Goal: Communication & Community: Answer question/provide support

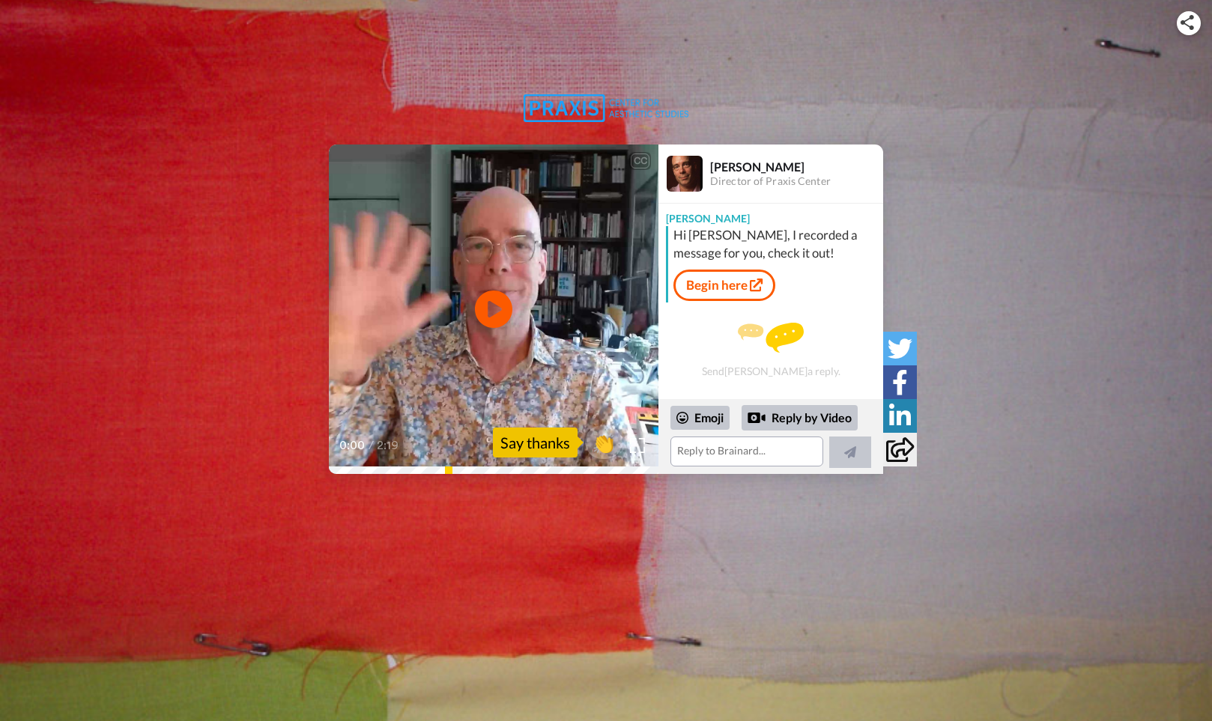
click at [730, 288] on link "Begin here" at bounding box center [724, 285] width 102 height 31
click at [494, 297] on icon at bounding box center [494, 310] width 40 height 40
click at [719, 455] on textarea at bounding box center [746, 452] width 153 height 30
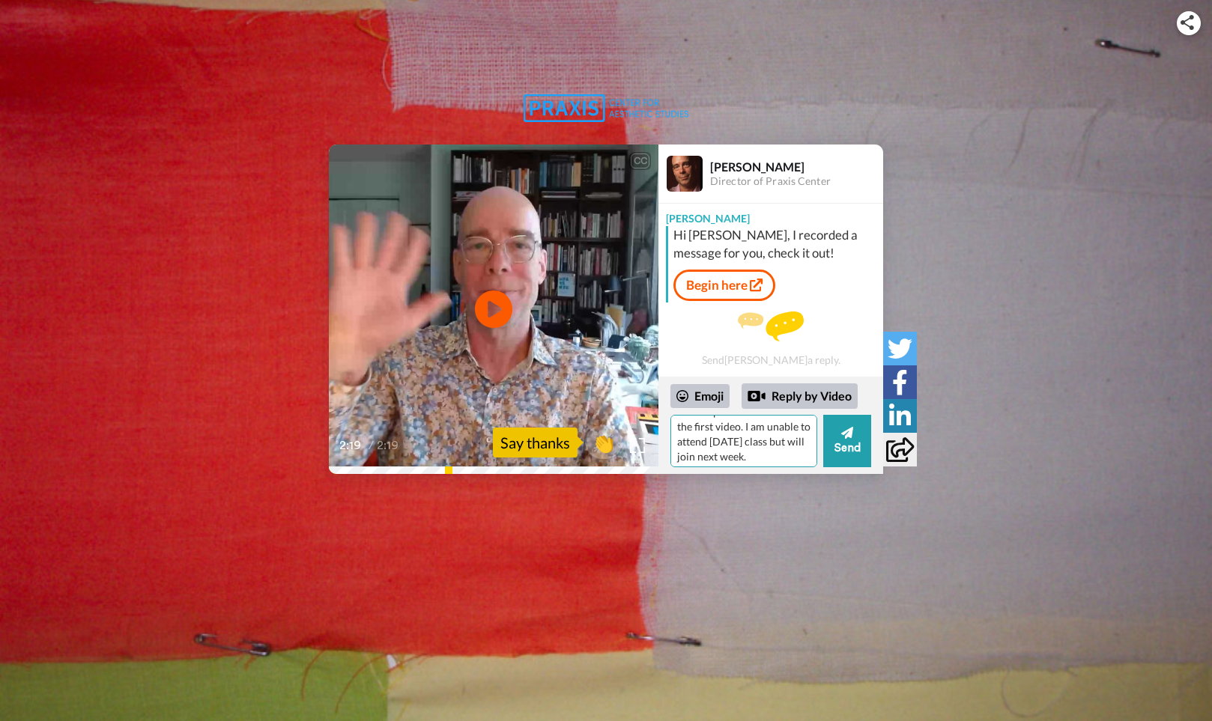
scroll to position [66, 0]
drag, startPoint x: 695, startPoint y: 454, endPoint x: 676, endPoint y: 454, distance: 19.5
click at [676, 454] on textarea "Hi [PERSON_NAME], thanks so much for the personal video. I appreciate the roadm…" at bounding box center [743, 441] width 147 height 52
click at [765, 457] on textarea "Hi [PERSON_NAME], thanks so much for the personal video. I appreciate the roadm…" at bounding box center [743, 441] width 147 height 52
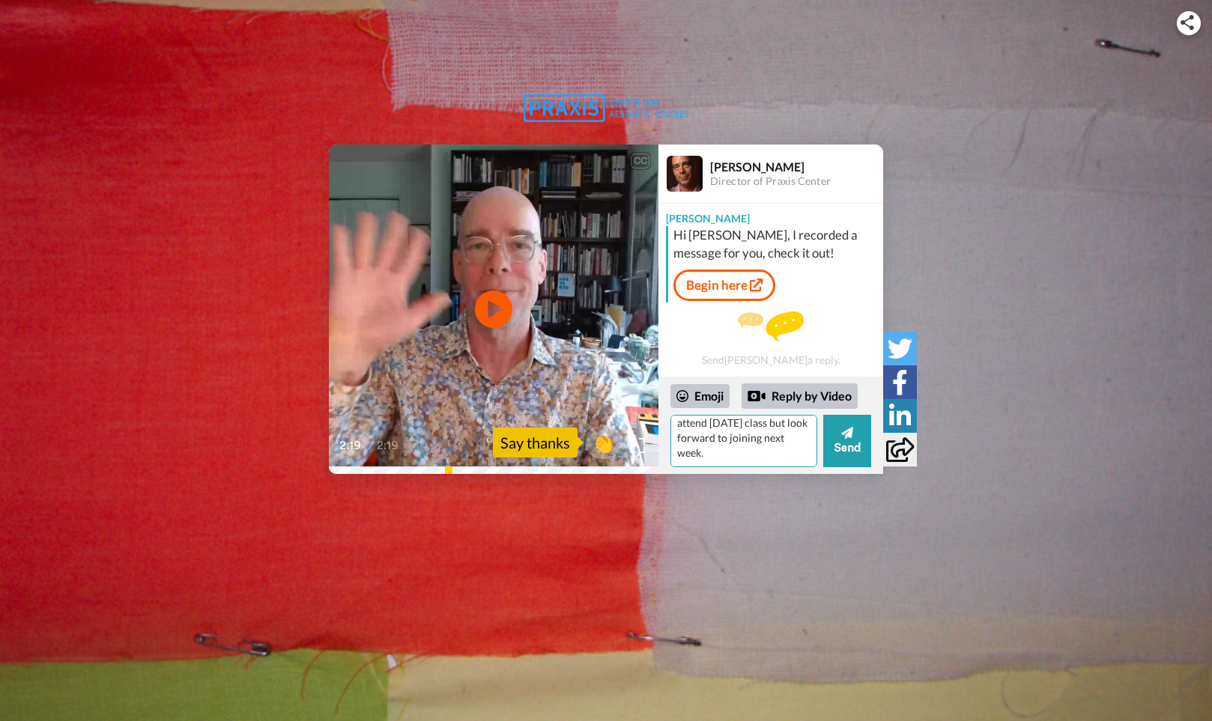
click at [723, 458] on textarea "Hi [PERSON_NAME], thanks so much for the personal video. I appreciate the roadm…" at bounding box center [743, 441] width 147 height 52
click at [763, 455] on textarea "Hi [PERSON_NAME], thanks so much for the personal video. I appreciate the roadm…" at bounding box center [743, 441] width 147 height 52
click at [739, 442] on textarea "Hi [PERSON_NAME], thanks so much for the personal video. I appreciate the roadm…" at bounding box center [743, 441] width 147 height 52
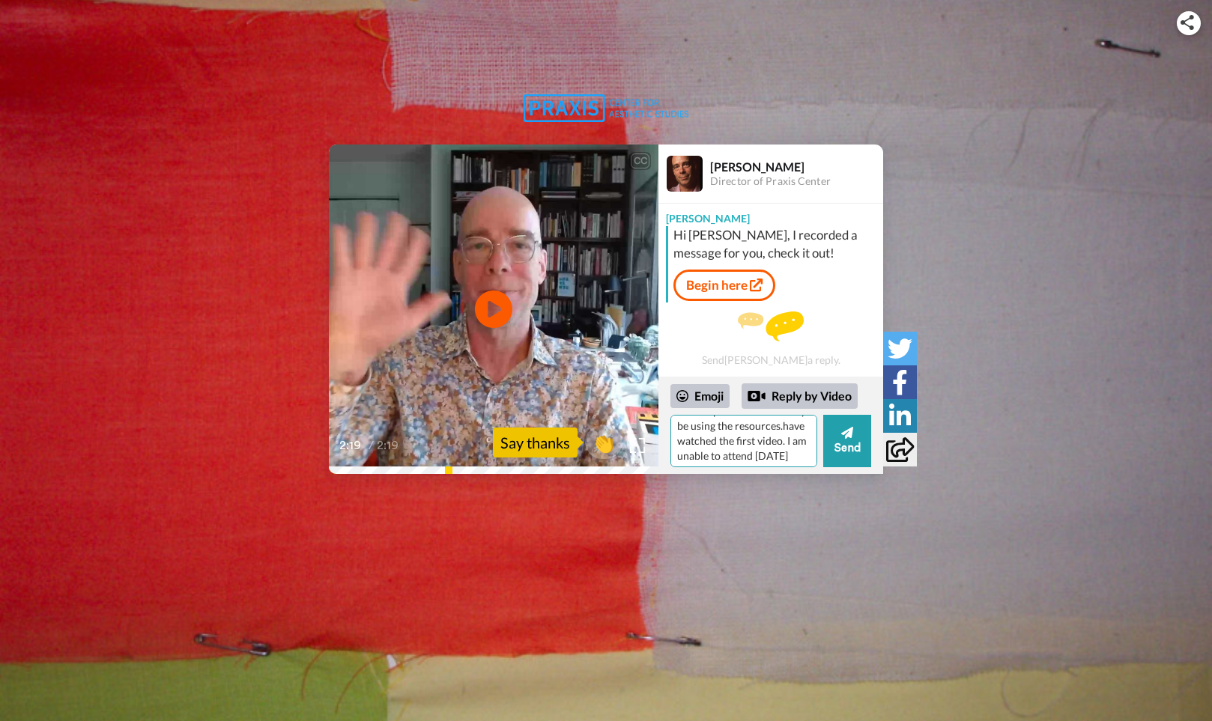
click at [775, 427] on textarea "Hi [PERSON_NAME], thanks so much for the personal video. I appreciate the roadm…" at bounding box center [743, 441] width 147 height 52
drag, startPoint x: 725, startPoint y: 453, endPoint x: 745, endPoint y: 453, distance: 19.5
click at [745, 453] on textarea "Hi [PERSON_NAME], thanks so much for the personal video. I appreciate the roadm…" at bounding box center [743, 441] width 147 height 52
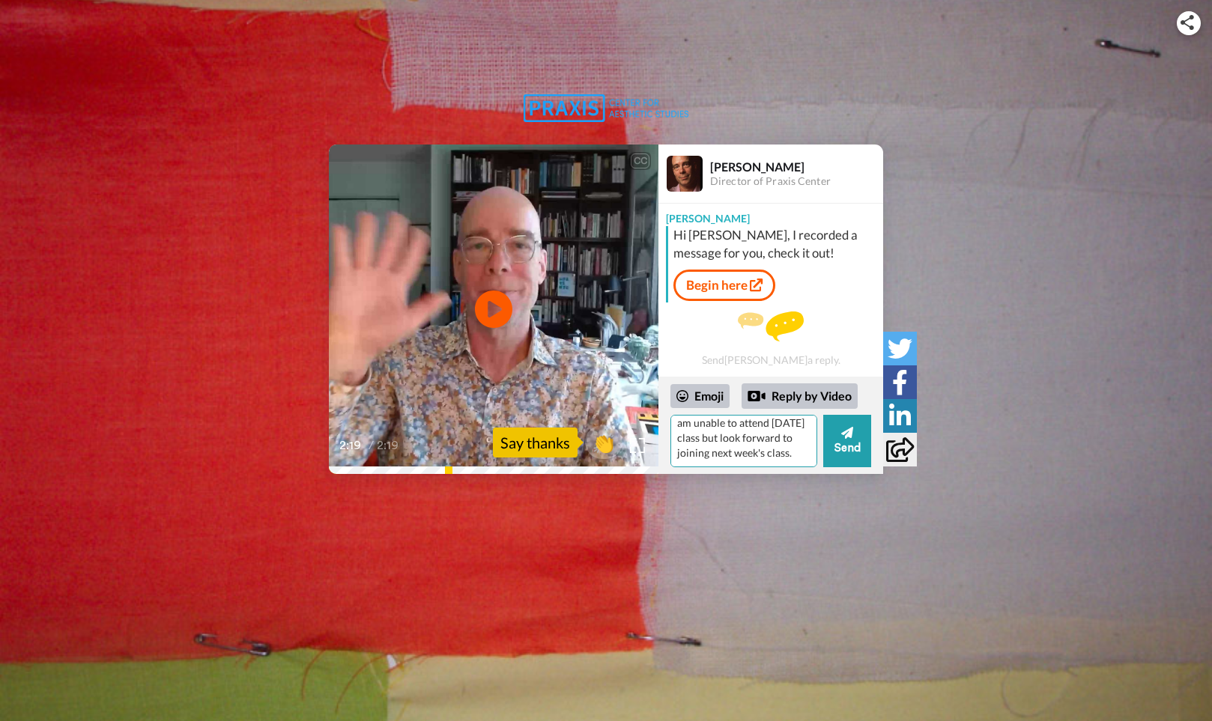
click at [724, 423] on textarea "Hi [PERSON_NAME], thanks so much for the personal video. I appreciate the roadm…" at bounding box center [743, 441] width 147 height 52
drag, startPoint x: 762, startPoint y: 440, endPoint x: 724, endPoint y: 442, distance: 38.3
click at [724, 442] on textarea "Hi [PERSON_NAME], thanks so much for the personal video. I appreciate the roadm…" at bounding box center [743, 441] width 147 height 52
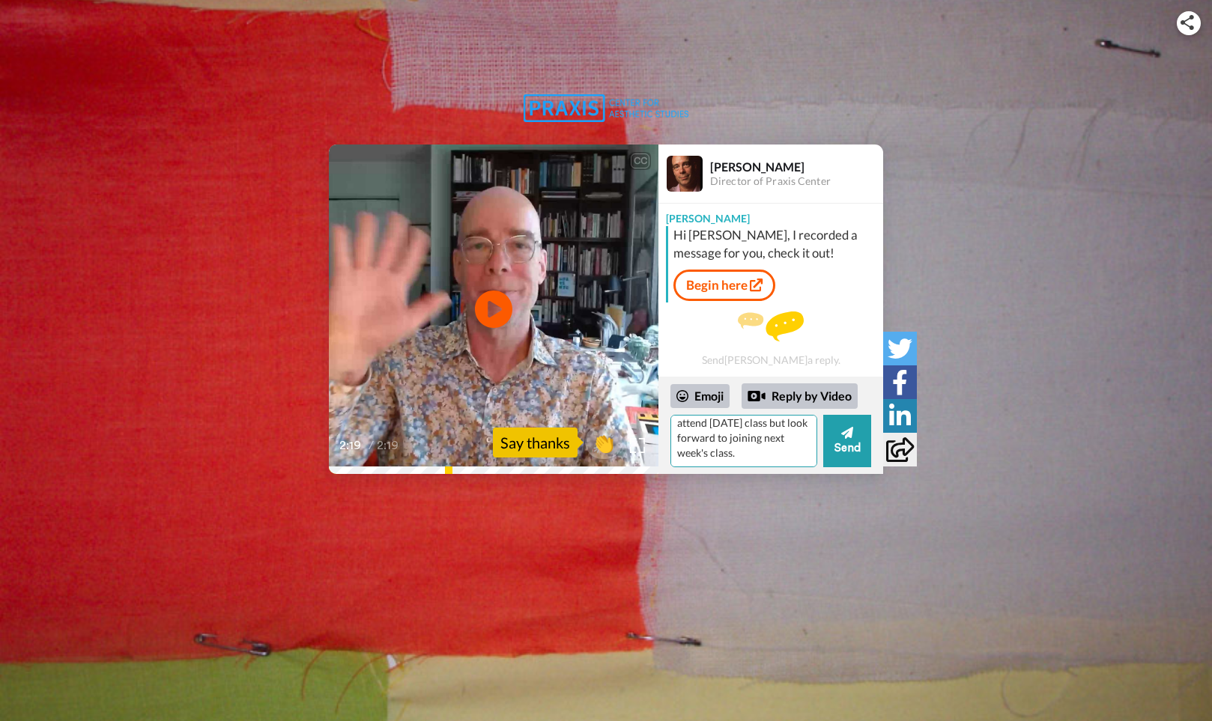
click at [778, 455] on textarea "Hi [PERSON_NAME], thanks so much for the personal video. I appreciate the roadm…" at bounding box center [743, 441] width 147 height 52
type textarea "Hi [PERSON_NAME], thanks so much for the personal video. I appreciate the roadm…"
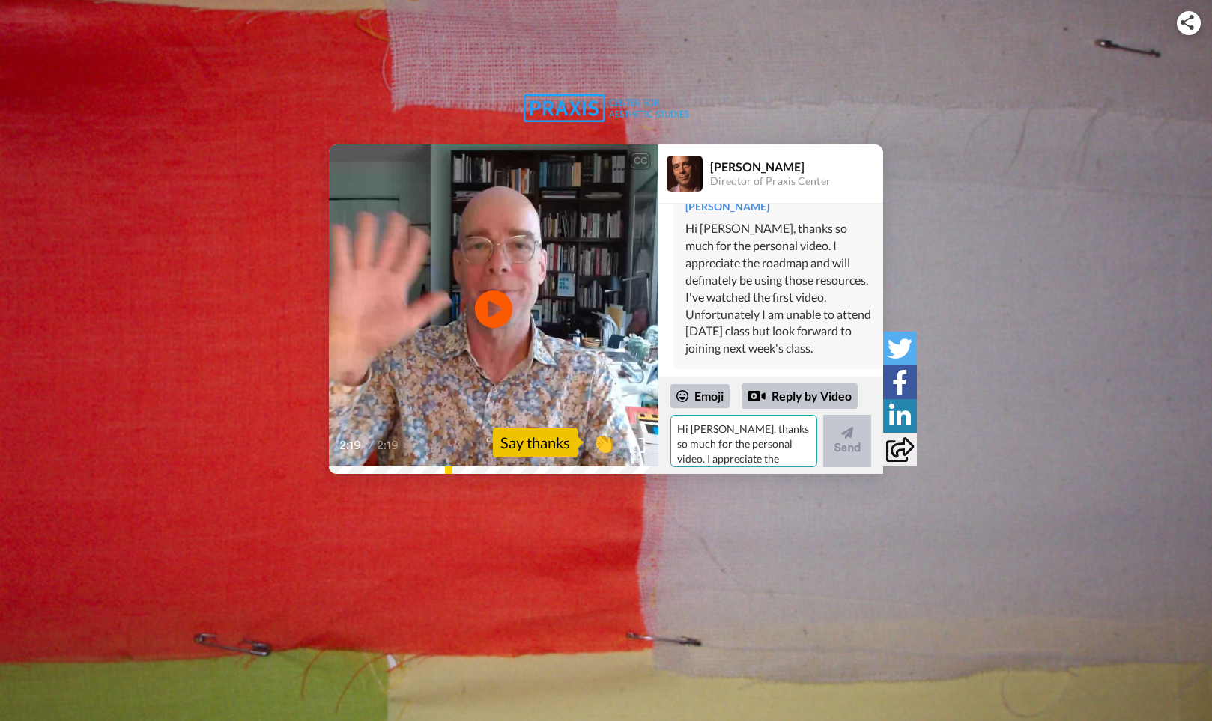
click at [741, 433] on textarea "Hi [PERSON_NAME], thanks so much for the personal video. I appreciate the roadm…" at bounding box center [743, 441] width 147 height 52
type textarea "T"
type textarea "All the best,"
click at [703, 434] on textarea "All the best," at bounding box center [743, 441] width 147 height 52
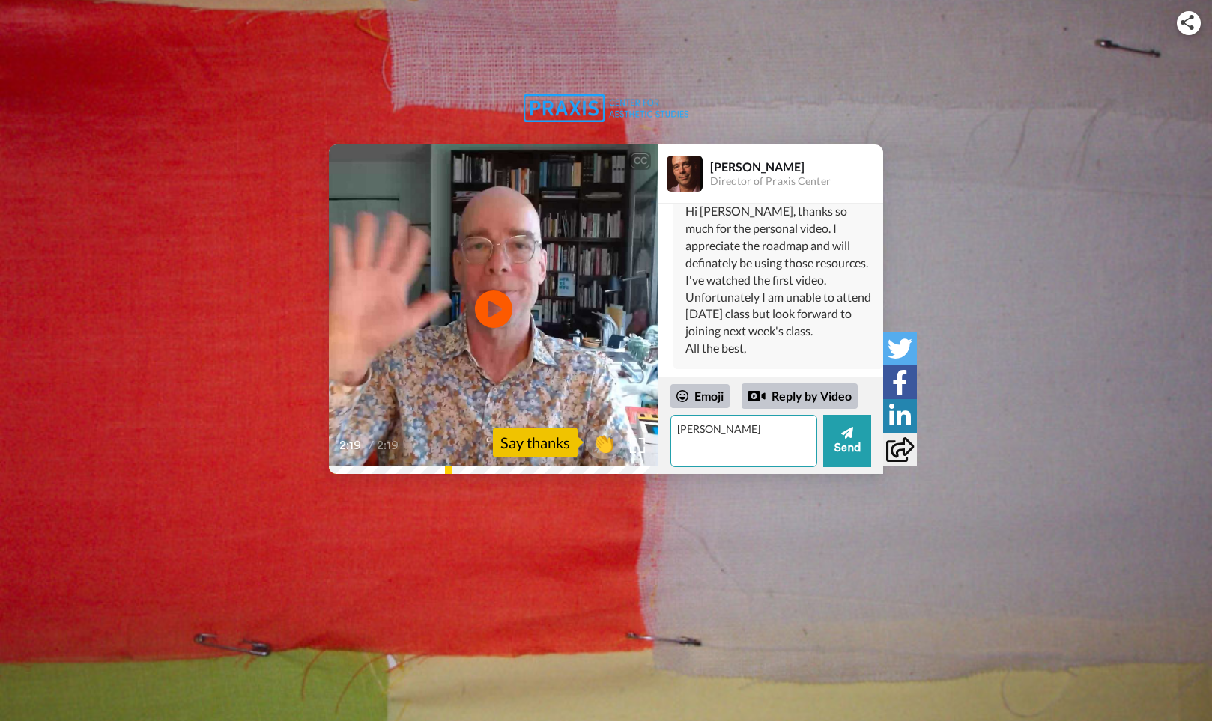
type textarea "[PERSON_NAME]"
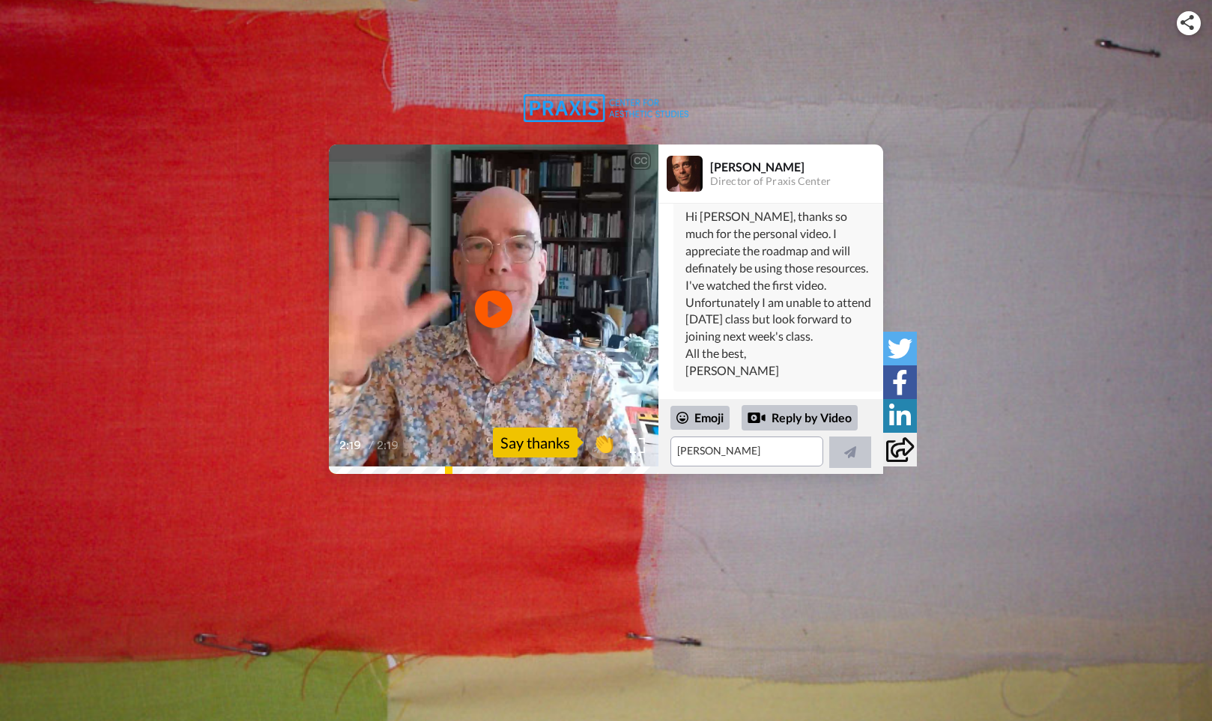
scroll to position [0, 0]
